Goal: Information Seeking & Learning: Find specific fact

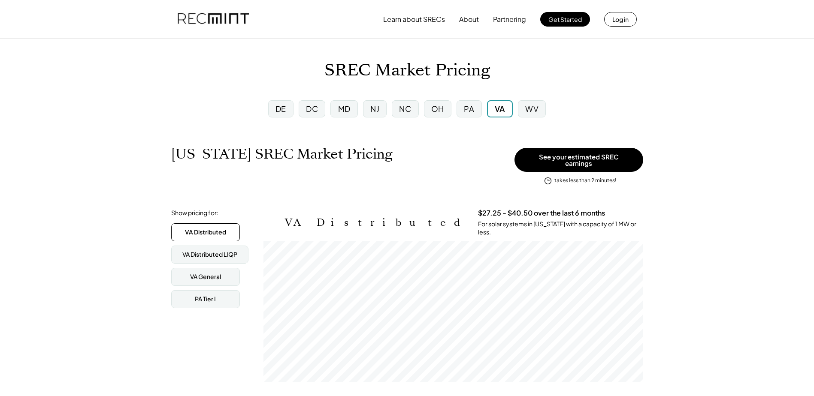
scroll to position [142, 380]
drag, startPoint x: 329, startPoint y: 70, endPoint x: 367, endPoint y: 70, distance: 38.2
click at [367, 70] on h1 "SREC Market Pricing" at bounding box center [407, 70] width 166 height 20
drag, startPoint x: 367, startPoint y: 70, endPoint x: 368, endPoint y: 88, distance: 18.0
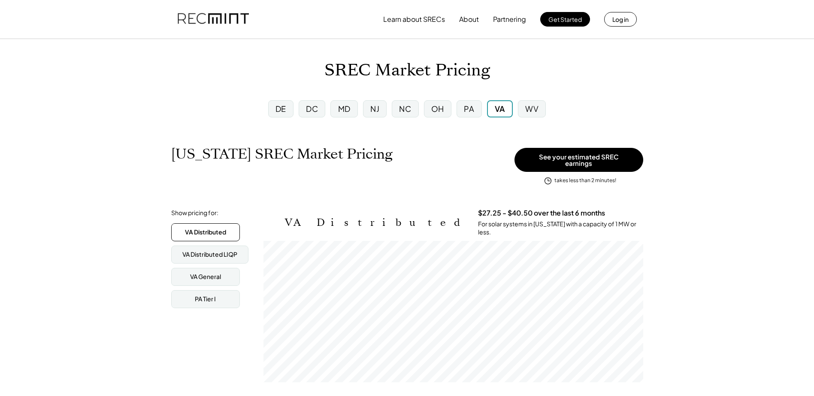
click at [265, 150] on h1 "[US_STATE] SREC Market Pricing" at bounding box center [281, 154] width 221 height 17
drag, startPoint x: 328, startPoint y: 72, endPoint x: 365, endPoint y: 70, distance: 36.9
click at [365, 70] on h1 "SREC Market Pricing" at bounding box center [407, 70] width 166 height 20
drag, startPoint x: 365, startPoint y: 70, endPoint x: 268, endPoint y: 81, distance: 98.0
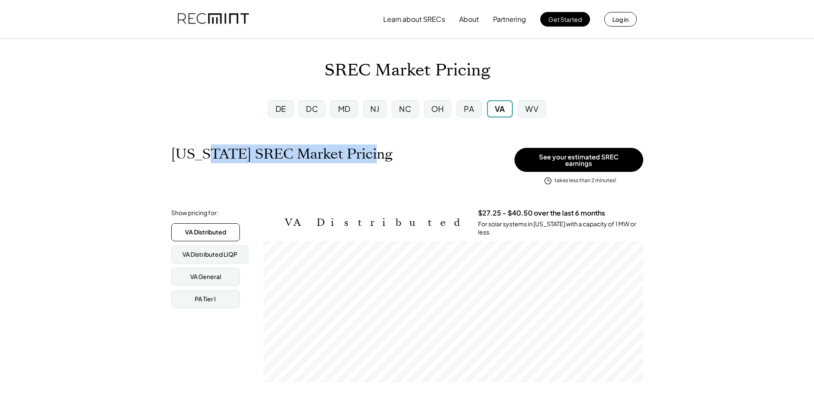
drag, startPoint x: 362, startPoint y: 155, endPoint x: 200, endPoint y: 154, distance: 161.3
click at [200, 154] on h1 "[US_STATE] SREC Market Pricing" at bounding box center [281, 154] width 221 height 17
drag, startPoint x: 200, startPoint y: 154, endPoint x: 182, endPoint y: 176, distance: 28.0
click at [186, 163] on div "[US_STATE] SREC Market Pricing View other state pricing" at bounding box center [340, 163] width 339 height 34
